Goal: Find specific fact: Find specific fact

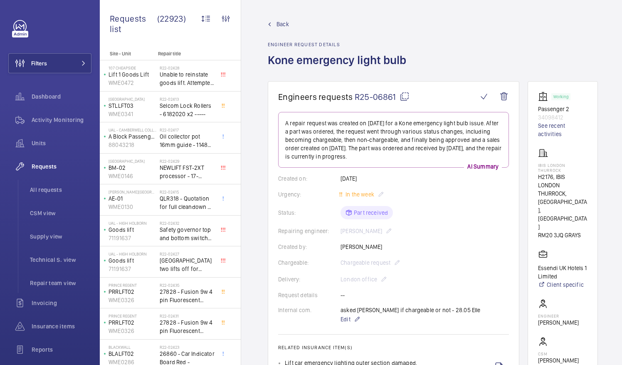
click at [403, 96] on mat-icon at bounding box center [405, 96] width 10 height 10
click at [549, 165] on p "IBIS LONDON THURROCK" at bounding box center [562, 168] width 49 height 10
drag, startPoint x: 548, startPoint y: 163, endPoint x: 575, endPoint y: 165, distance: 27.1
click at [575, 165] on p "IBIS LONDON THURROCK" at bounding box center [562, 168] width 49 height 10
drag, startPoint x: 575, startPoint y: 165, endPoint x: 570, endPoint y: 166, distance: 5.1
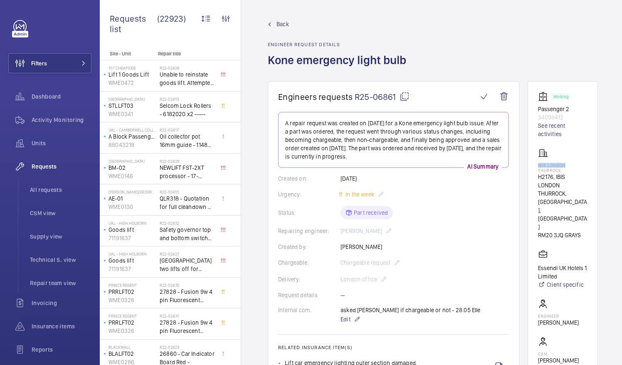
copy p "IBIS [GEOGRAPHIC_DATA]"
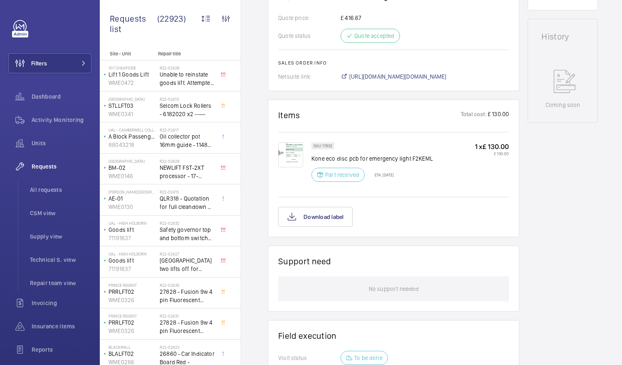
scroll to position [419, 0]
drag, startPoint x: 368, startPoint y: 155, endPoint x: 408, endPoint y: 157, distance: 40.4
click at [408, 157] on p "Kone eco disc pcb for emergency light F2KEML" at bounding box center [371, 158] width 121 height 8
drag, startPoint x: 408, startPoint y: 157, endPoint x: 392, endPoint y: 158, distance: 15.8
copy p "emergency light"
